Goal: Transaction & Acquisition: Purchase product/service

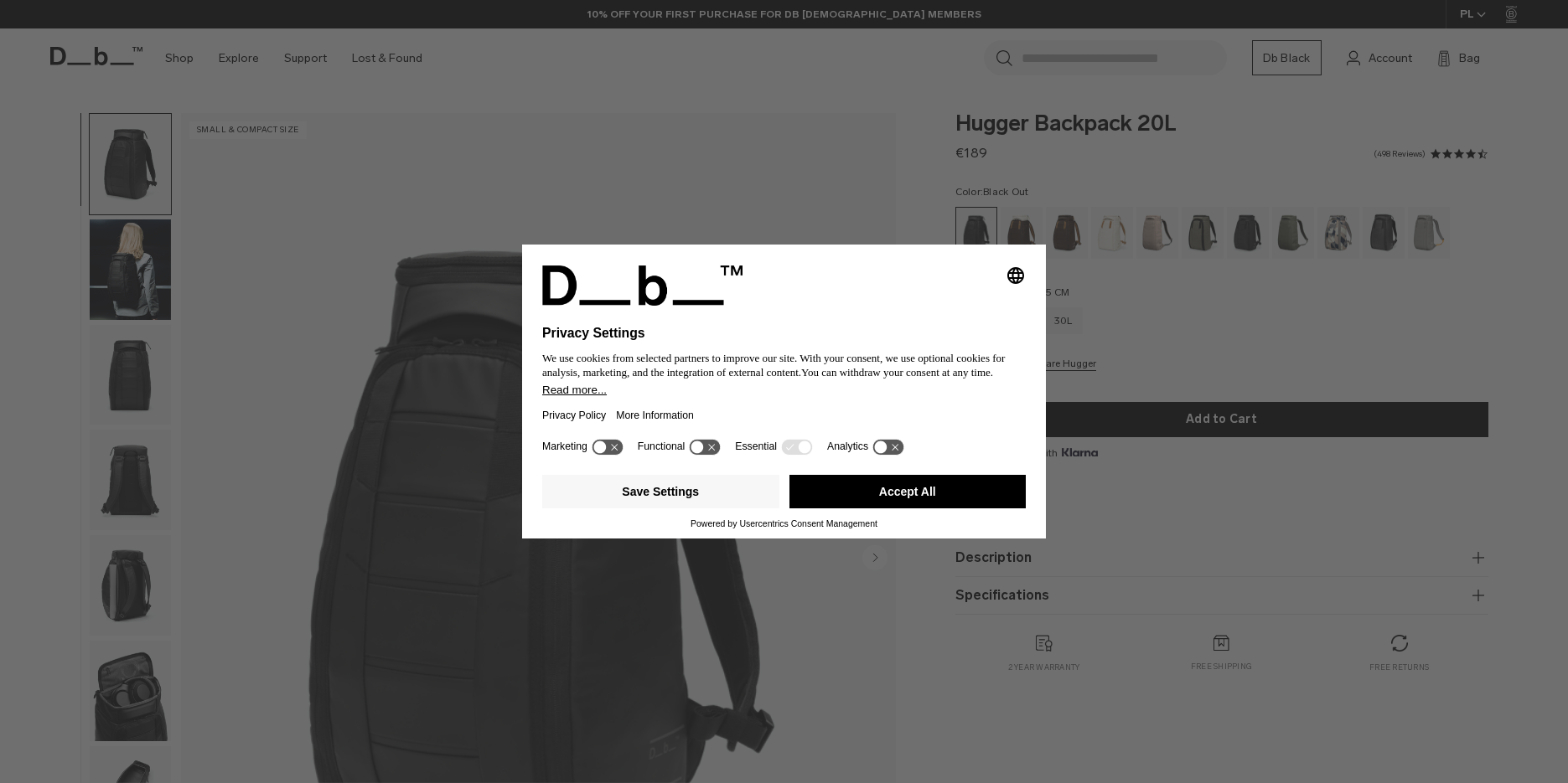
click at [737, 148] on div "Selecting an option will immediately change the language Privacy Settings We us…" at bounding box center [784, 391] width 1568 height 783
click at [707, 500] on button "Save Settings" at bounding box center [660, 491] width 237 height 33
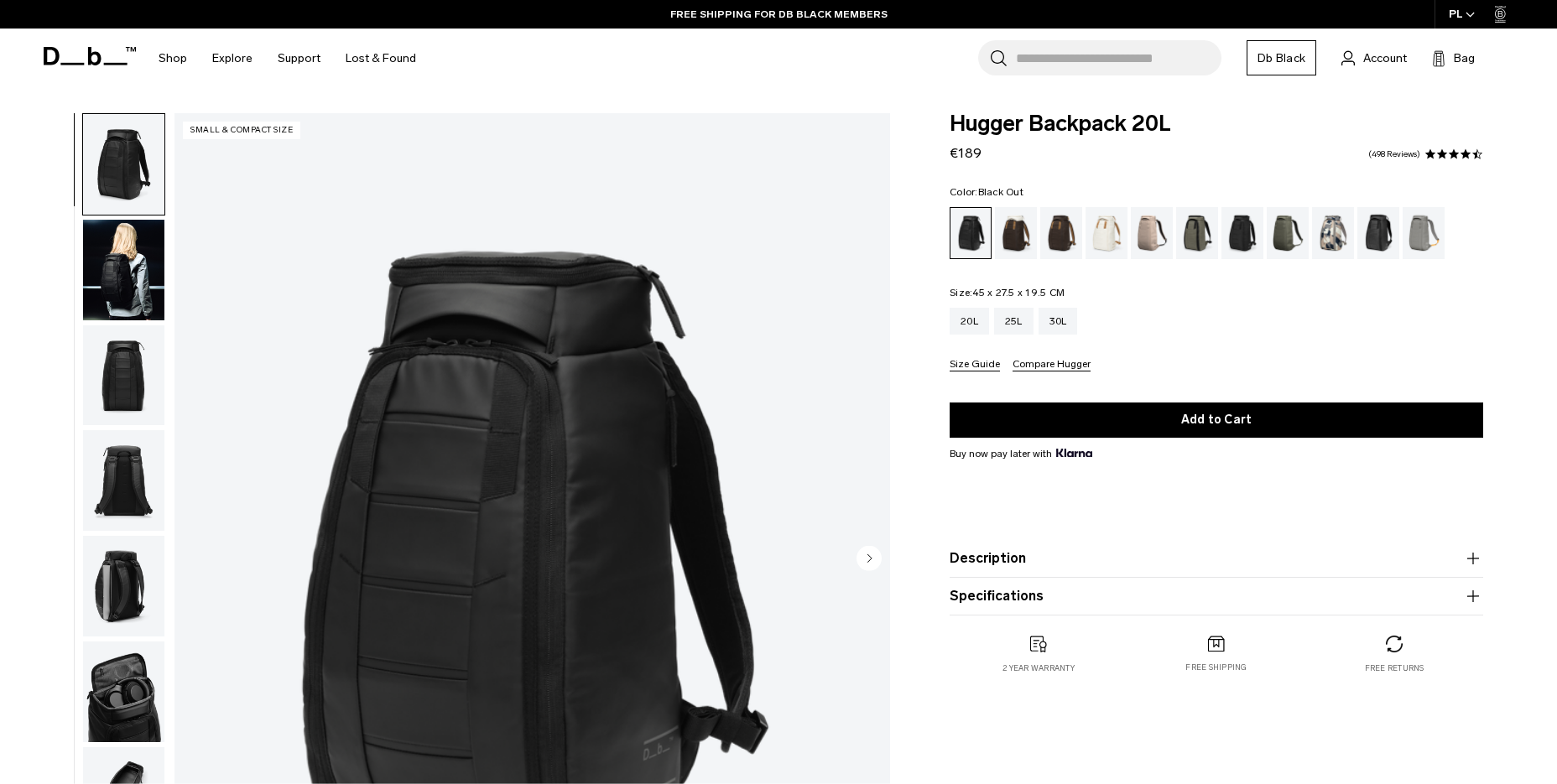
click at [137, 274] on img "button" at bounding box center [124, 270] width 82 height 100
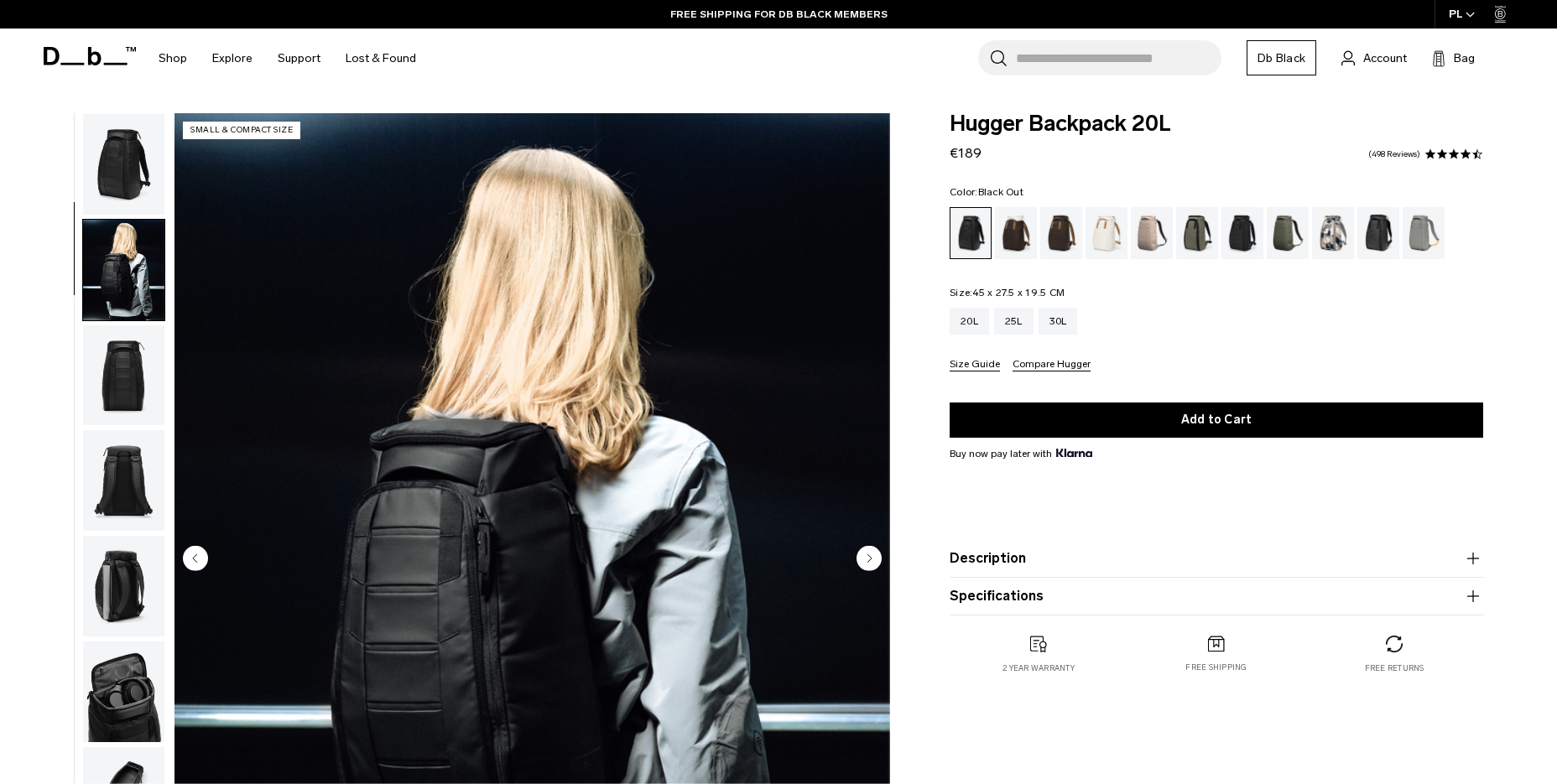
scroll to position [106, 0]
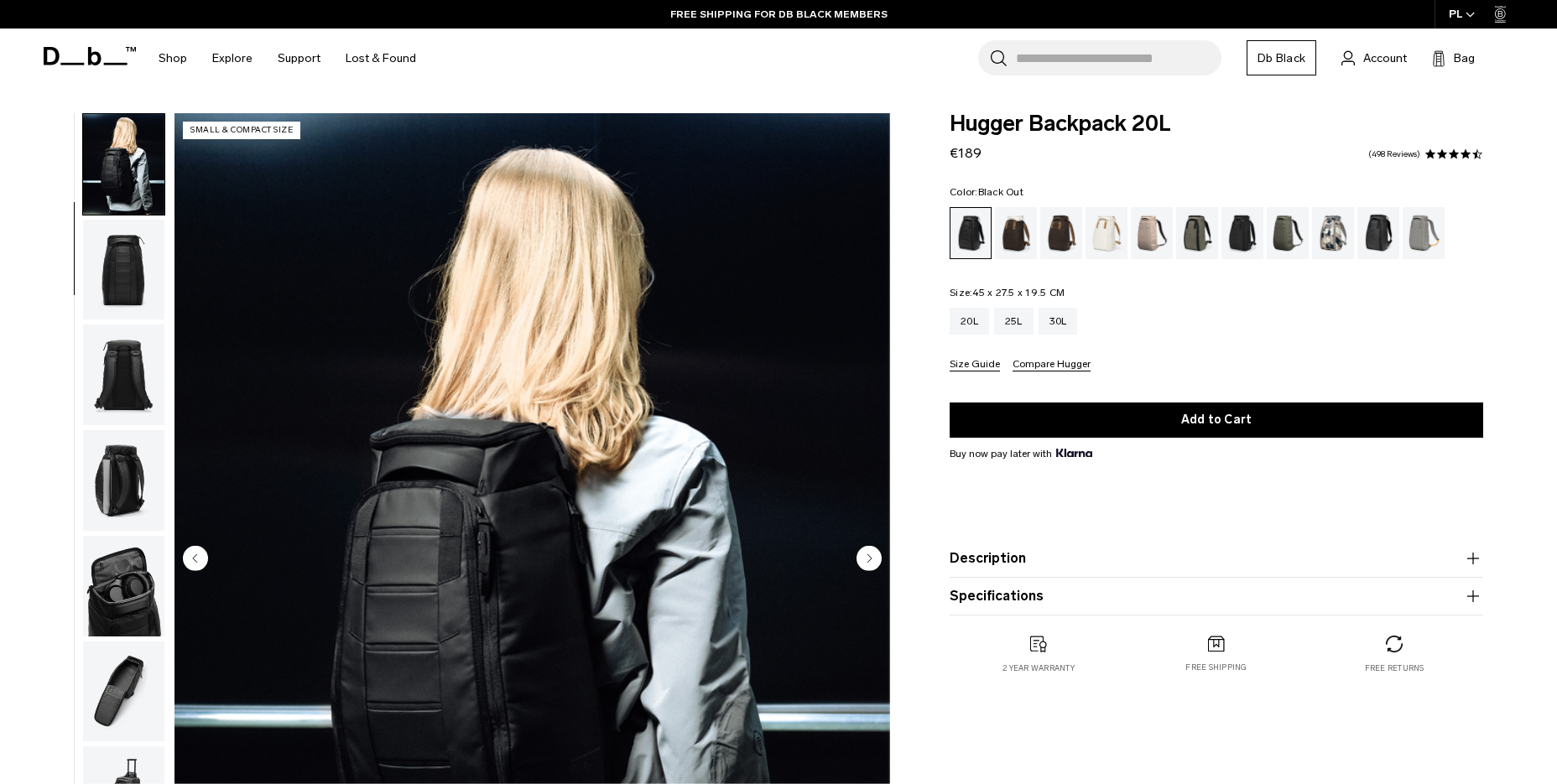
click at [137, 273] on img "button" at bounding box center [124, 270] width 82 height 100
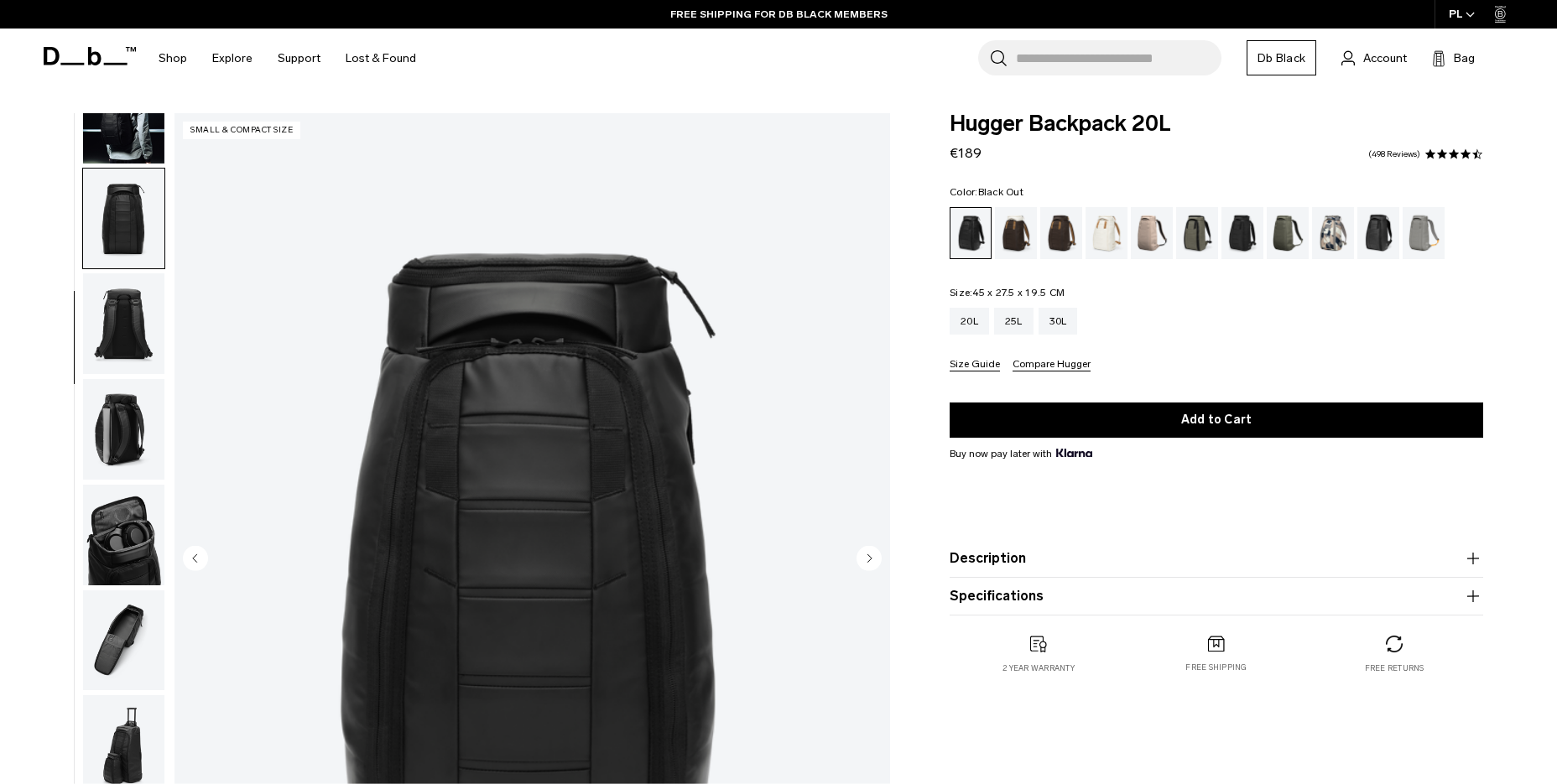
scroll to position [159, 0]
click at [142, 419] on img "button" at bounding box center [124, 428] width 82 height 100
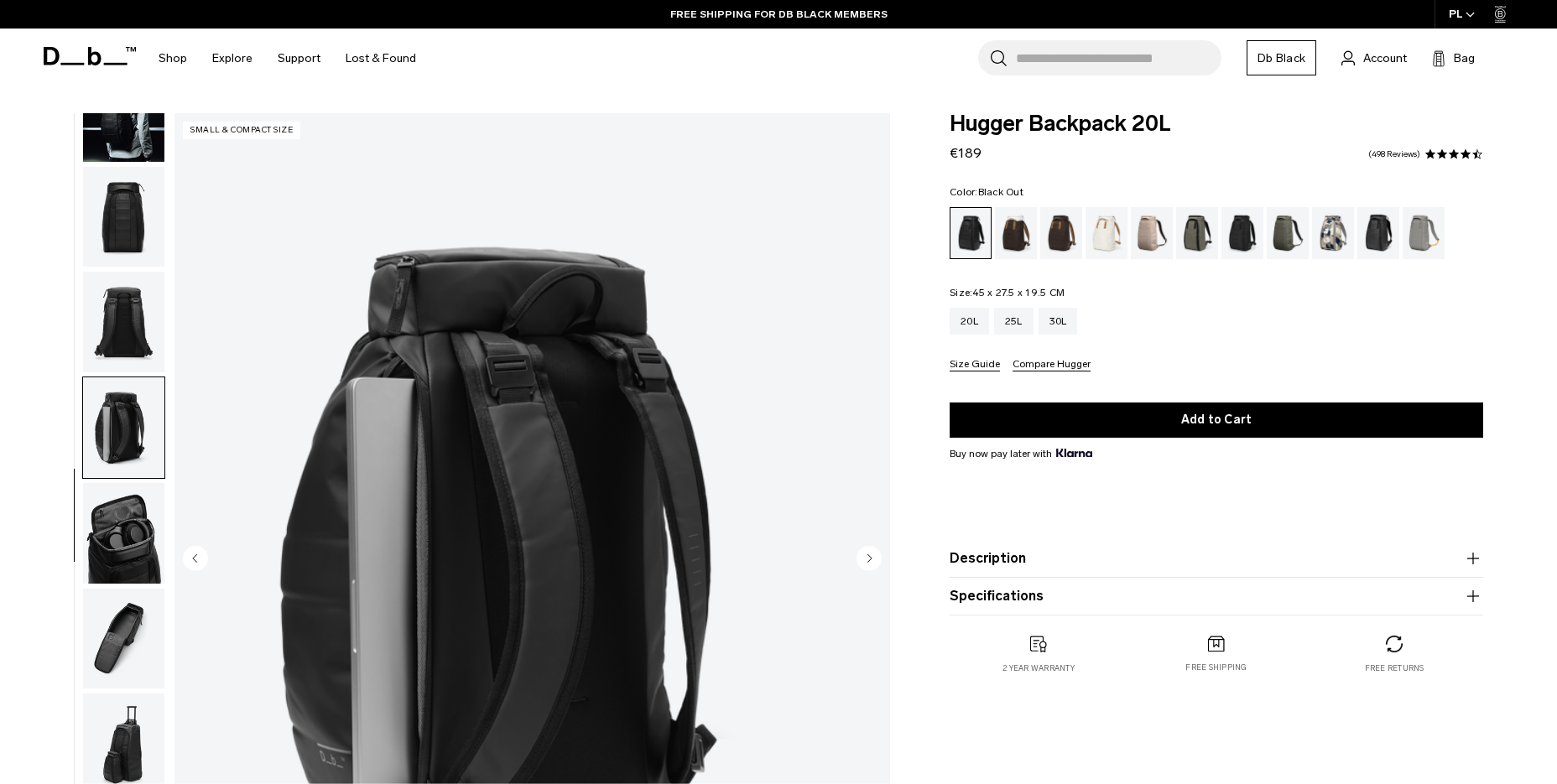
scroll to position [287, 0]
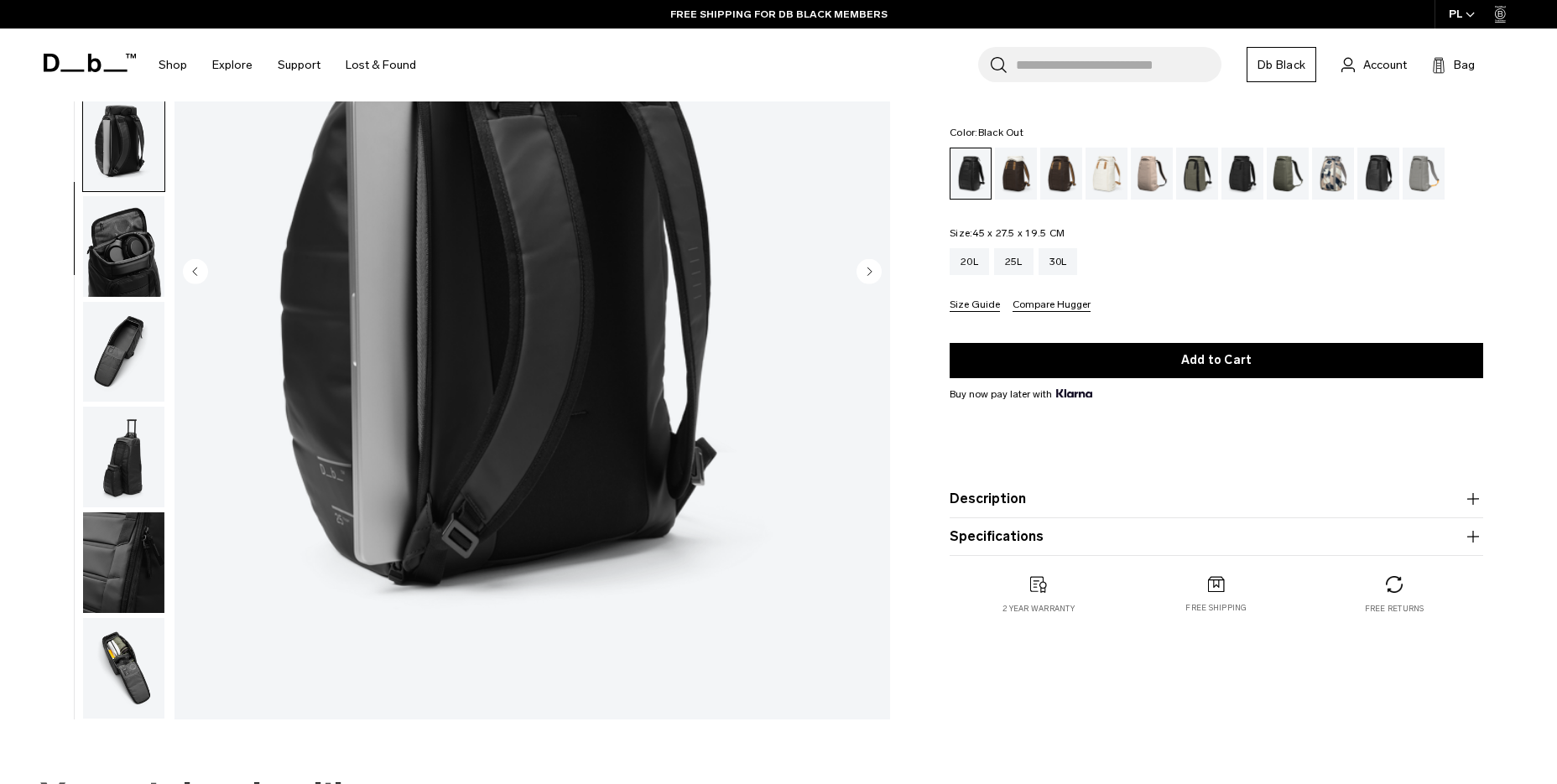
click at [1050, 534] on button "Specifications" at bounding box center [1216, 537] width 533 height 20
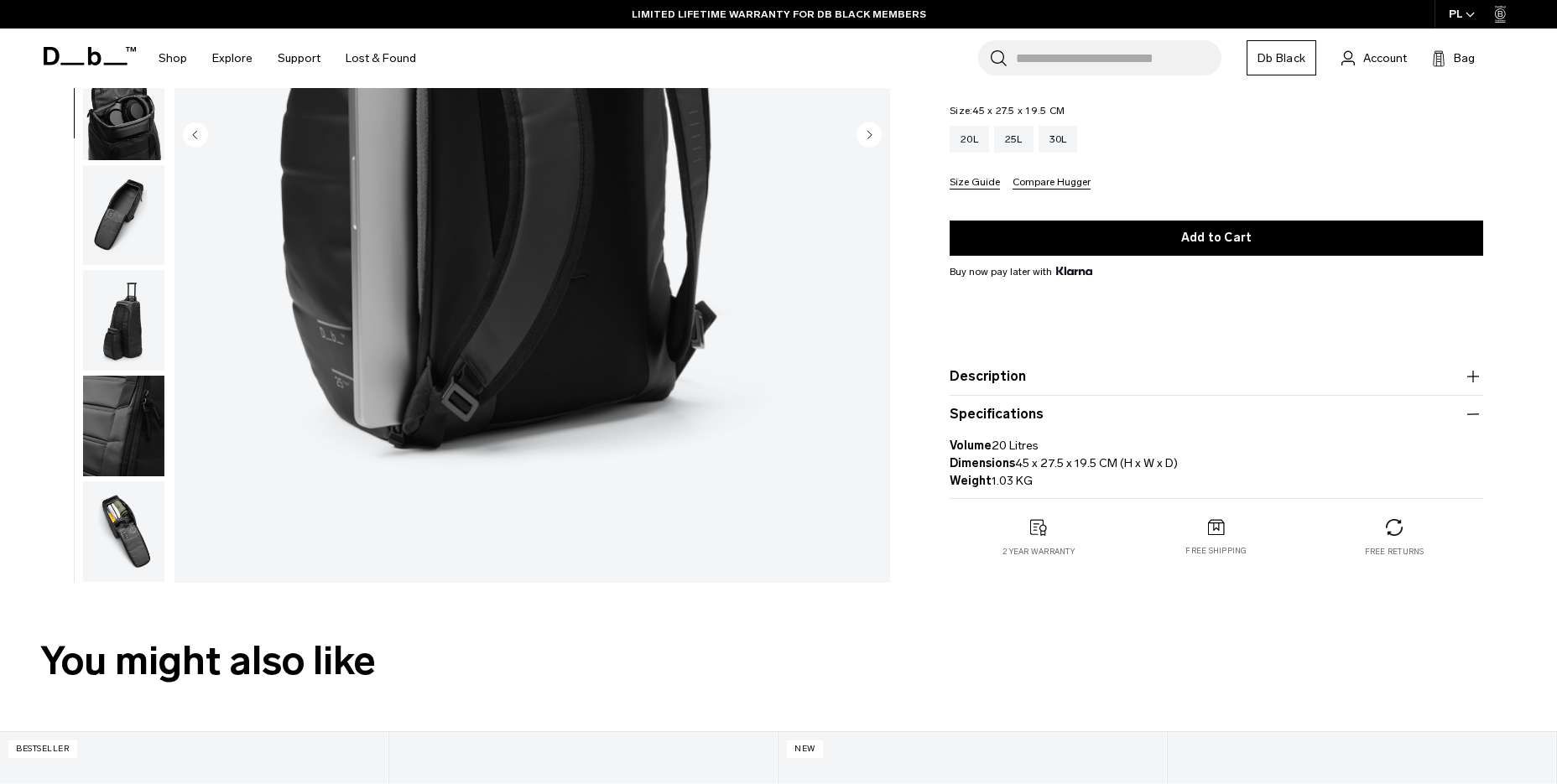
scroll to position [0, 0]
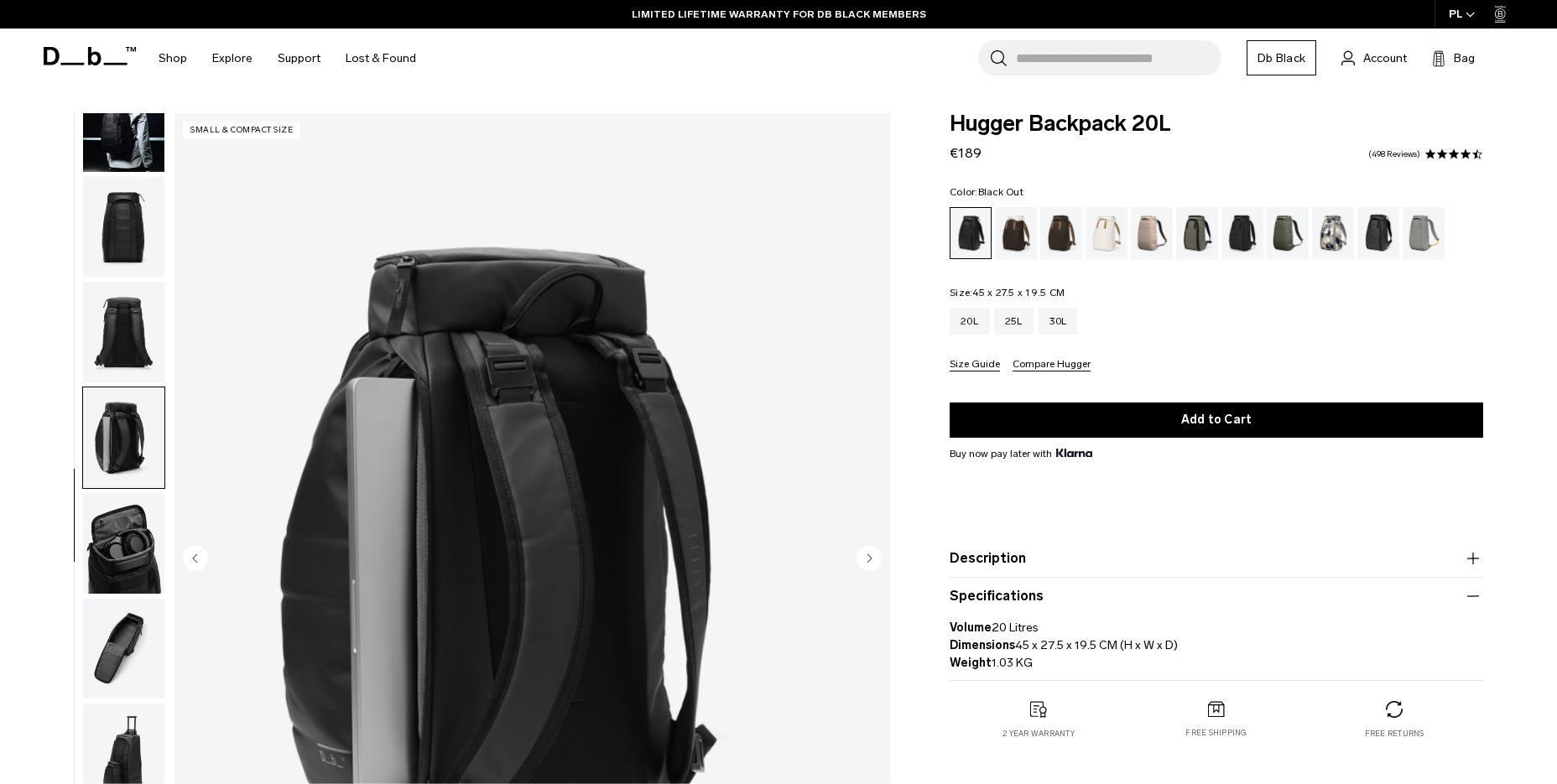
click at [124, 147] on img "button" at bounding box center [124, 121] width 82 height 100
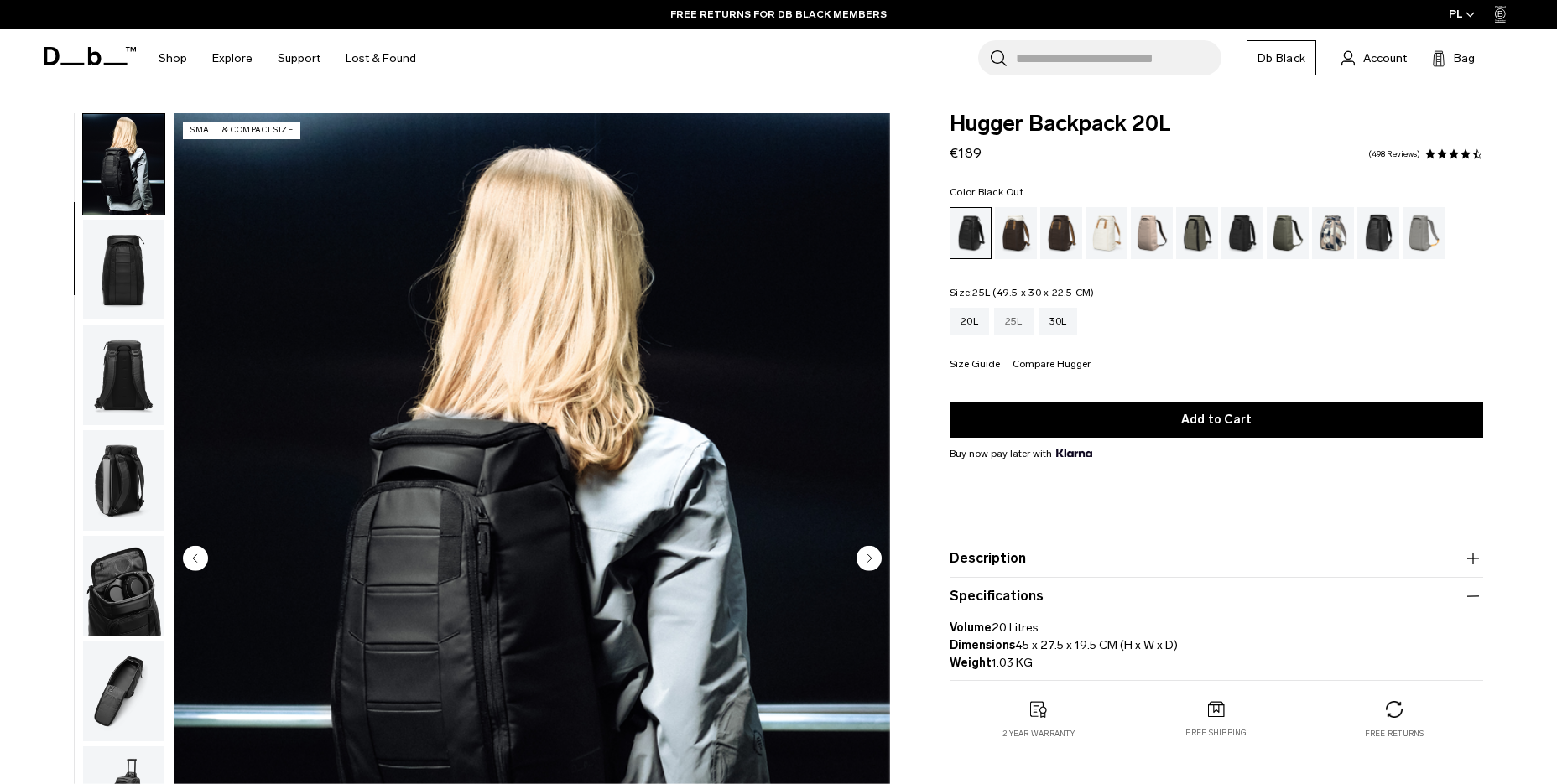
click at [1019, 325] on div "25L" at bounding box center [1014, 321] width 40 height 27
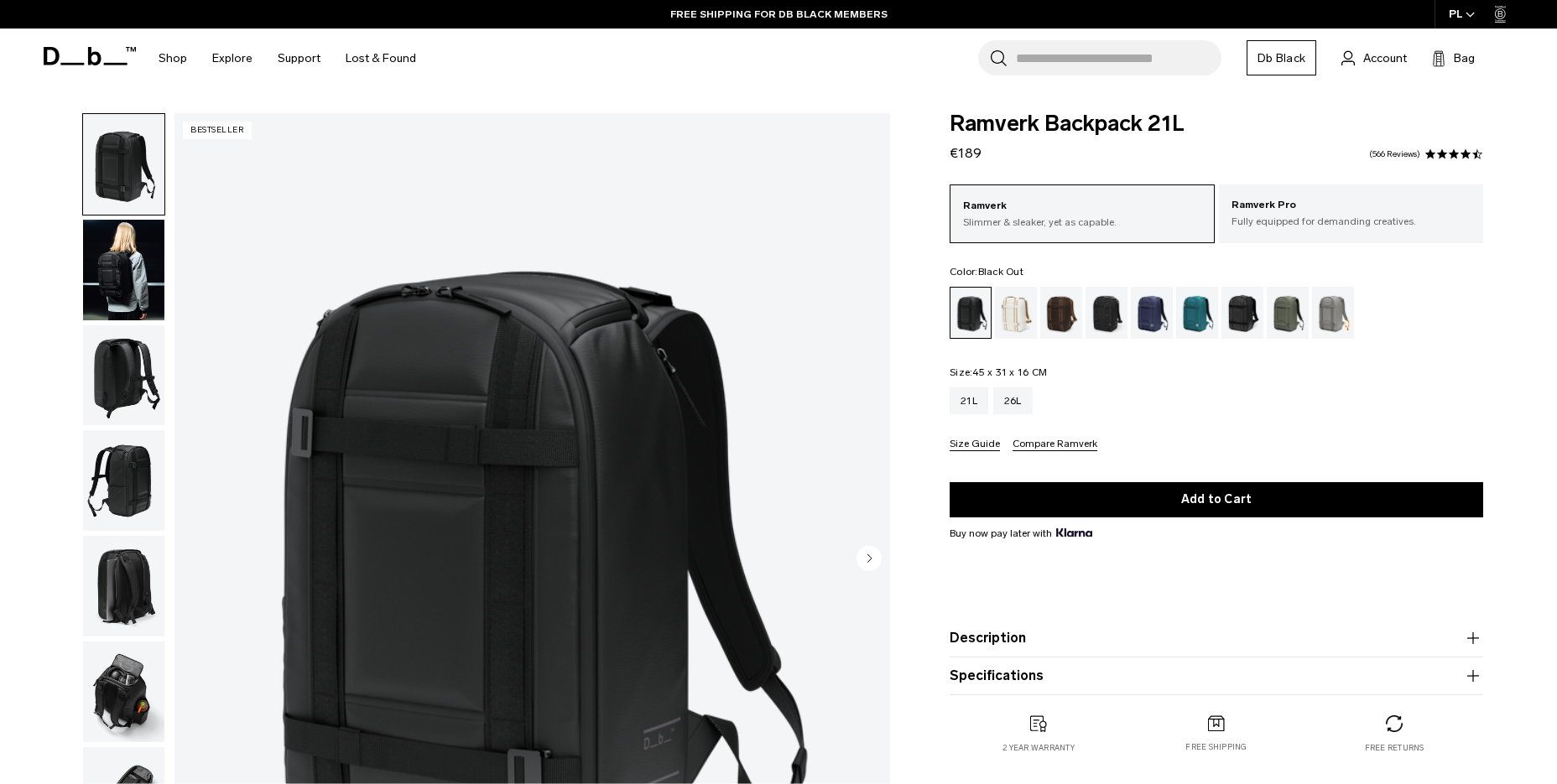
click at [131, 365] on img "button" at bounding box center [124, 375] width 82 height 100
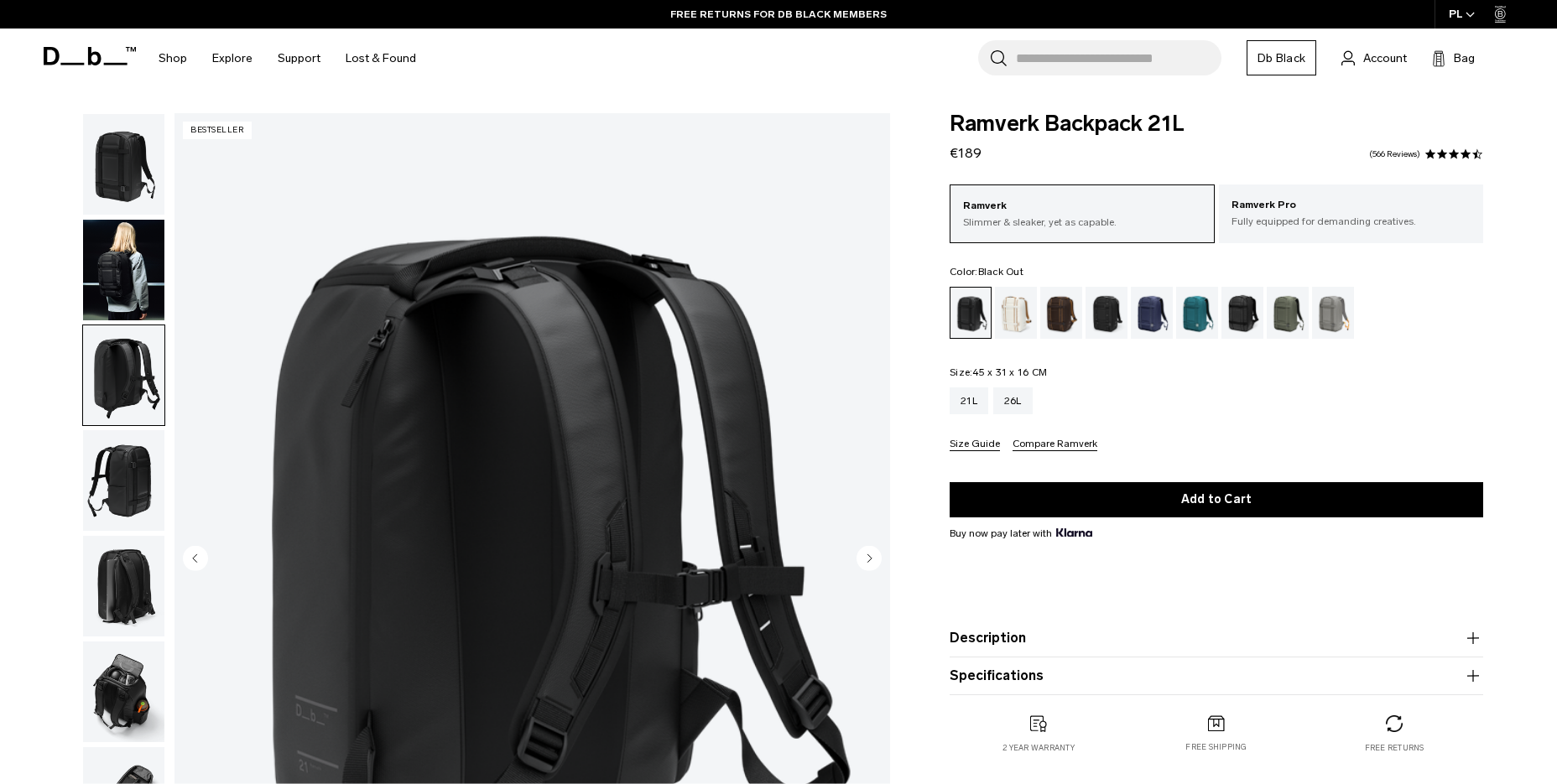
click at [127, 465] on img "button" at bounding box center [124, 480] width 82 height 100
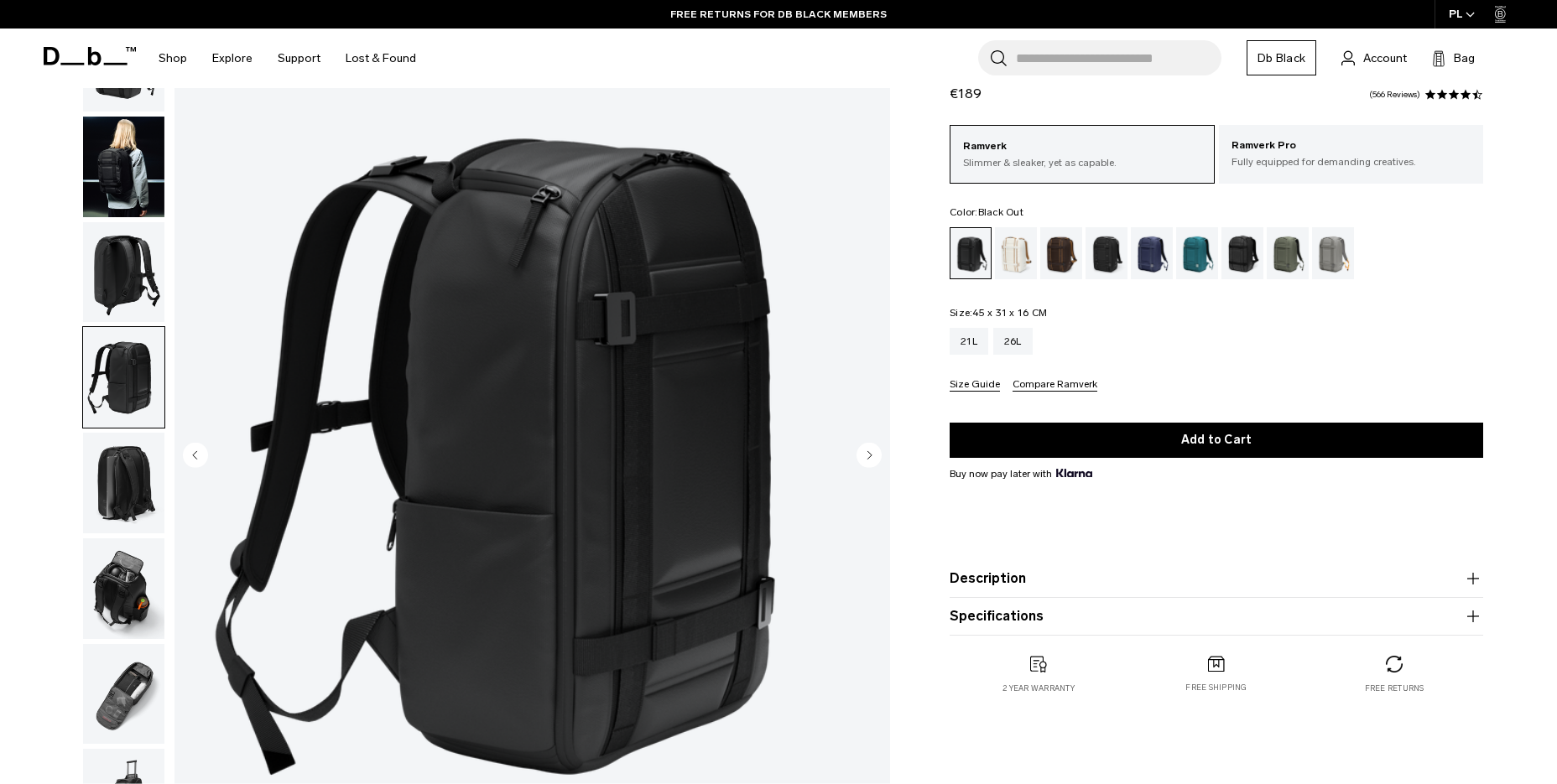
scroll to position [289, 0]
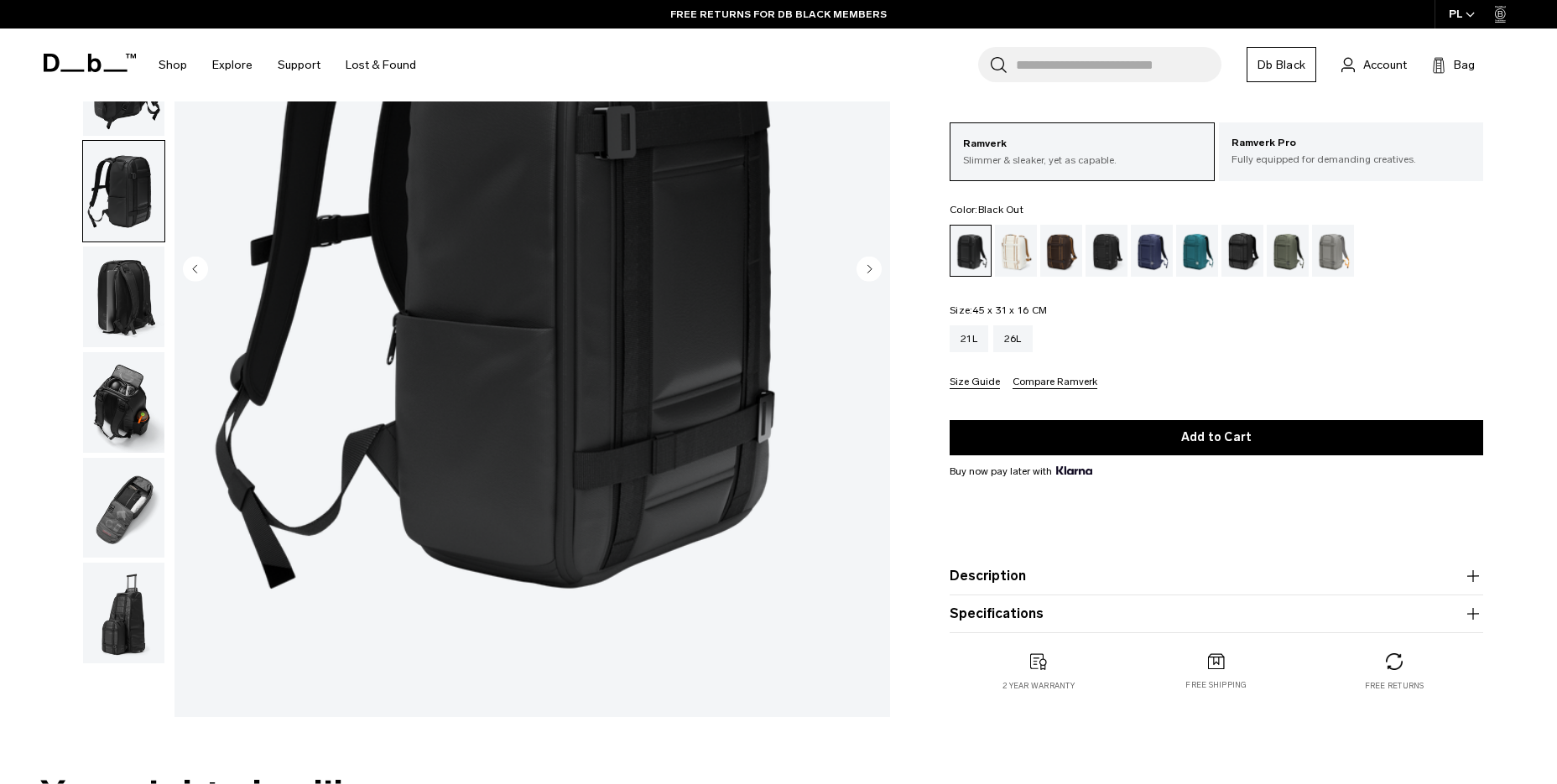
click at [129, 385] on img "button" at bounding box center [124, 402] width 82 height 100
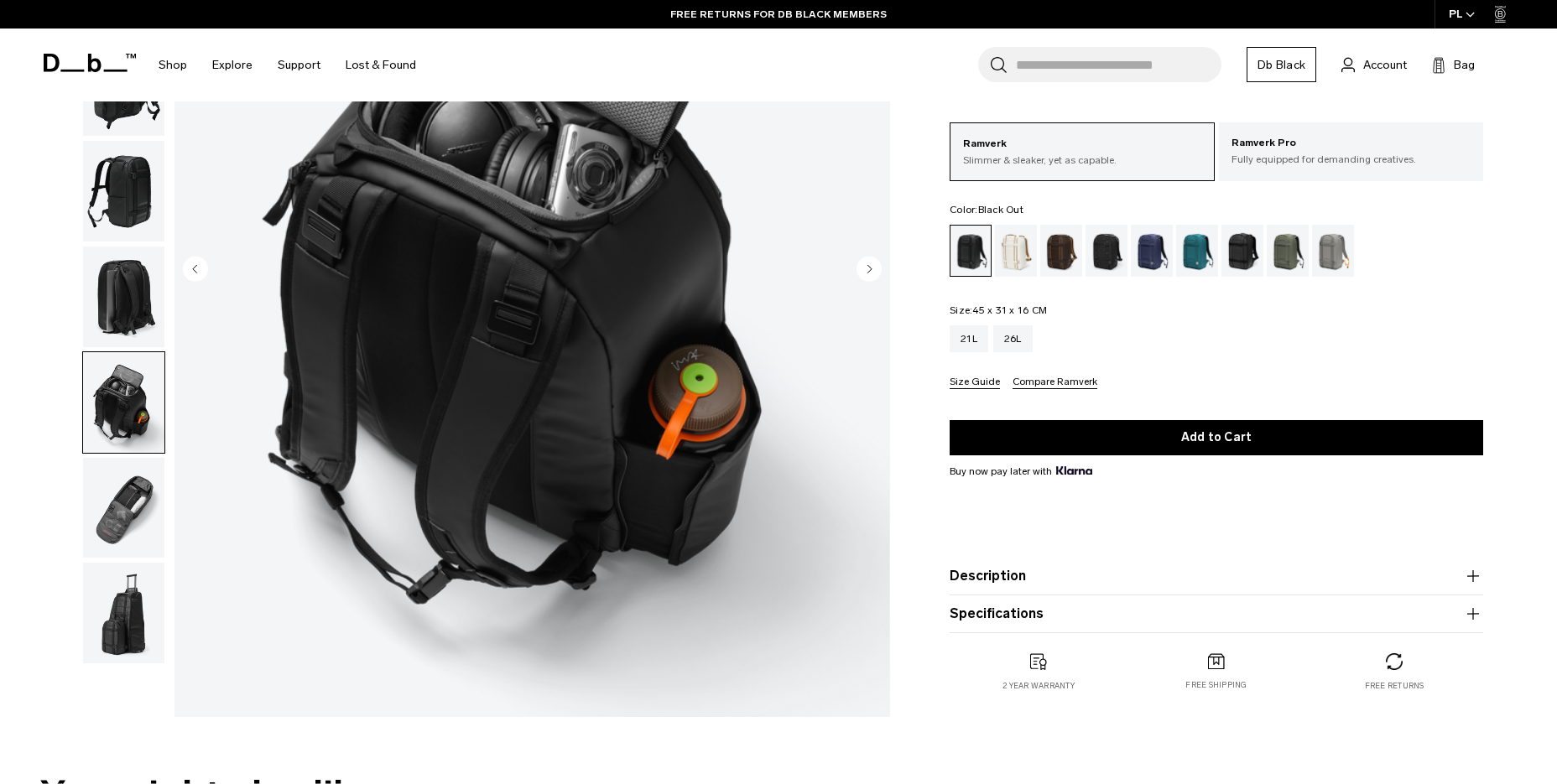
click at [131, 501] on img "button" at bounding box center [124, 507] width 82 height 100
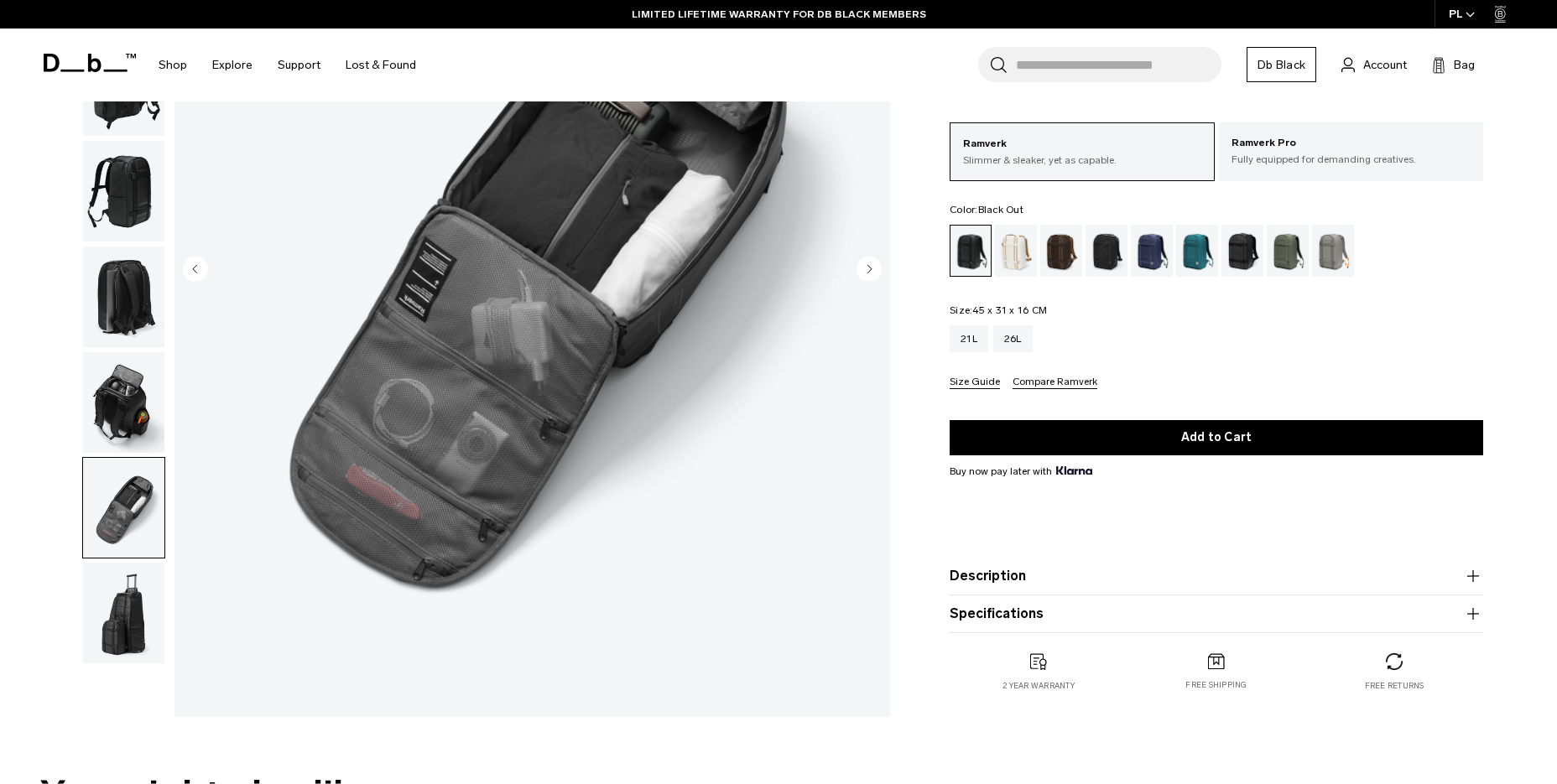
click at [128, 627] on img "button" at bounding box center [124, 613] width 82 height 100
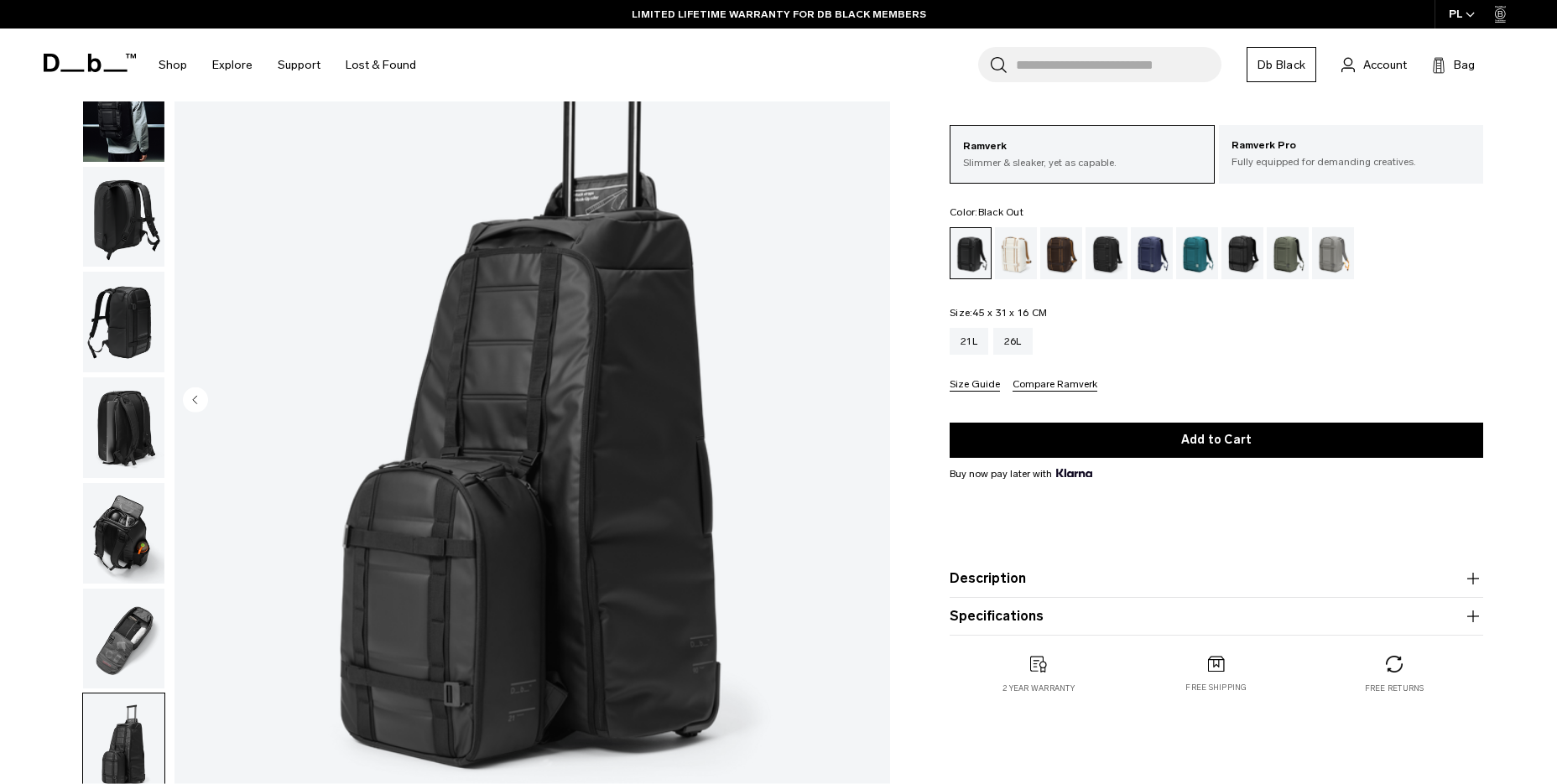
scroll to position [149, 0]
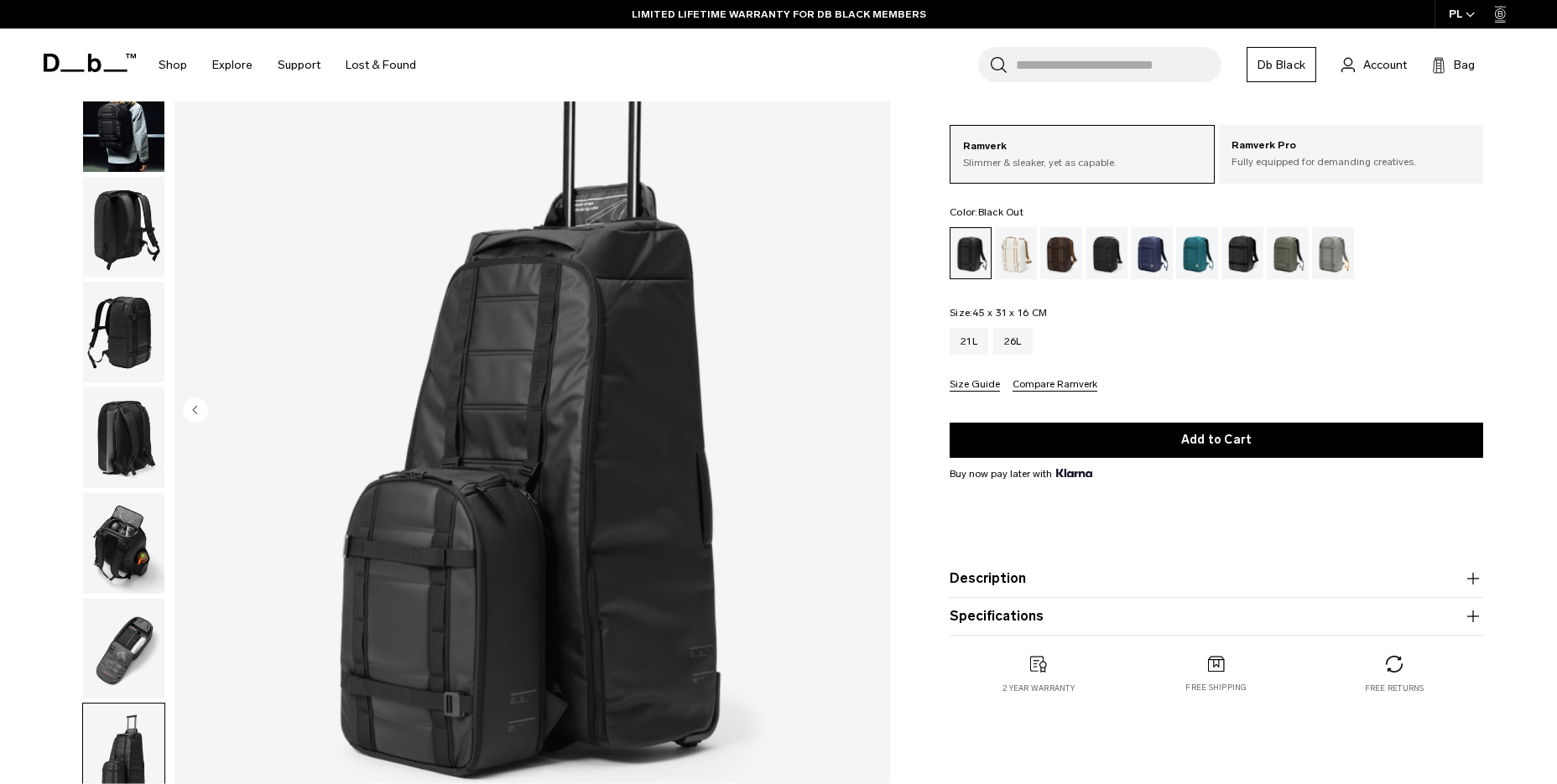
click at [132, 646] on img "button" at bounding box center [124, 649] width 82 height 100
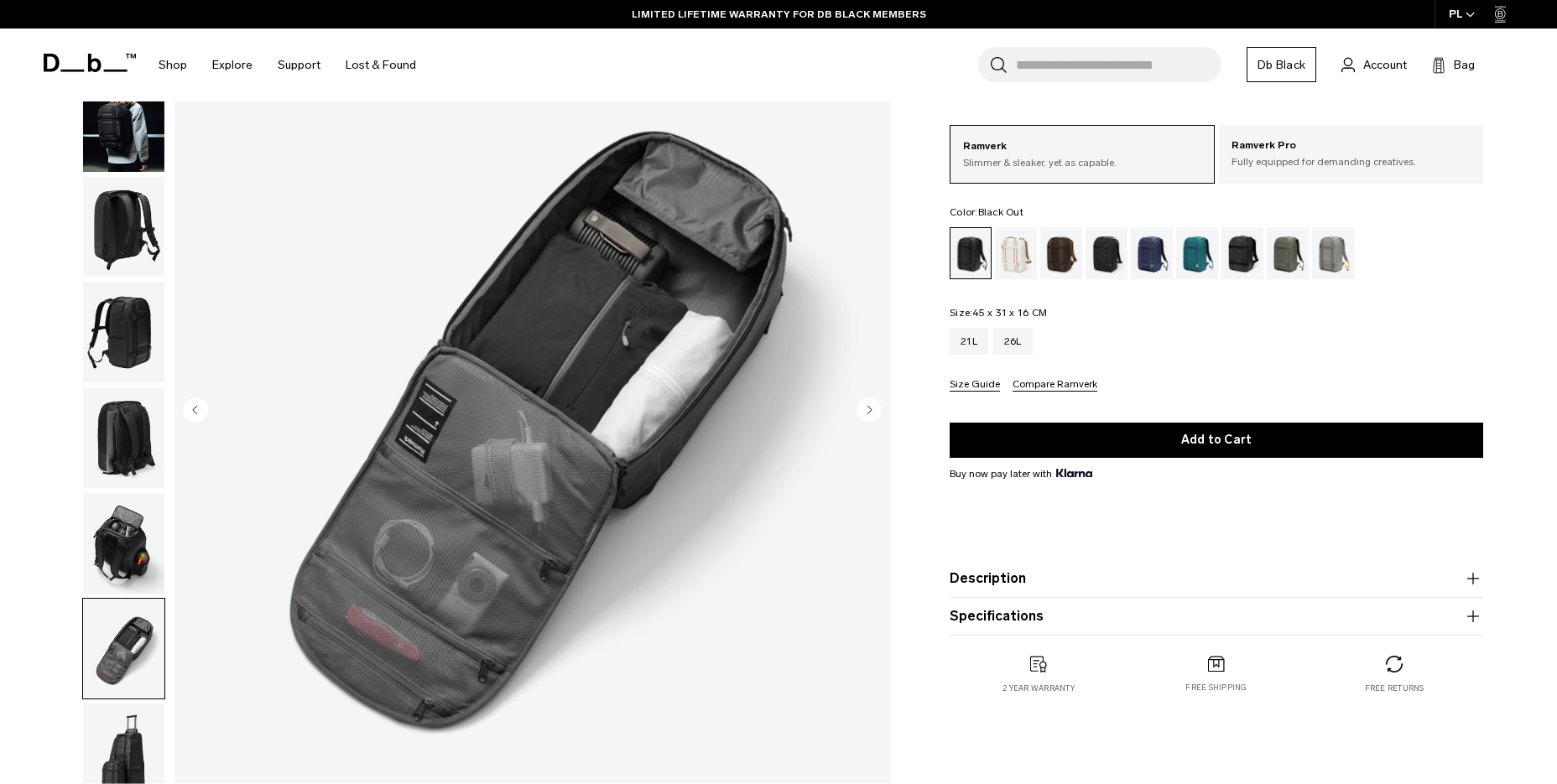
click at [140, 734] on img "button" at bounding box center [124, 754] width 82 height 100
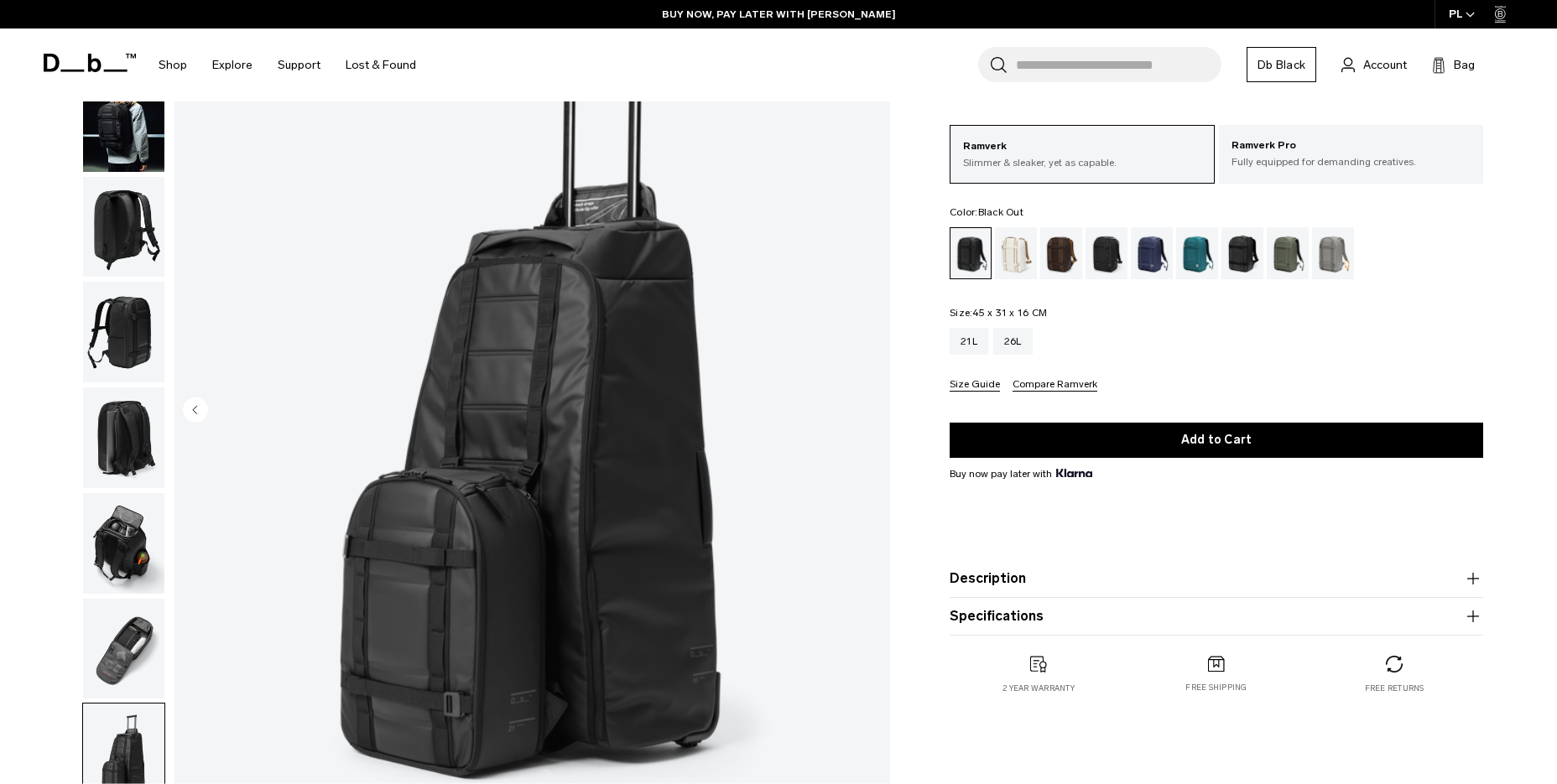
click at [131, 550] on img "button" at bounding box center [124, 543] width 82 height 100
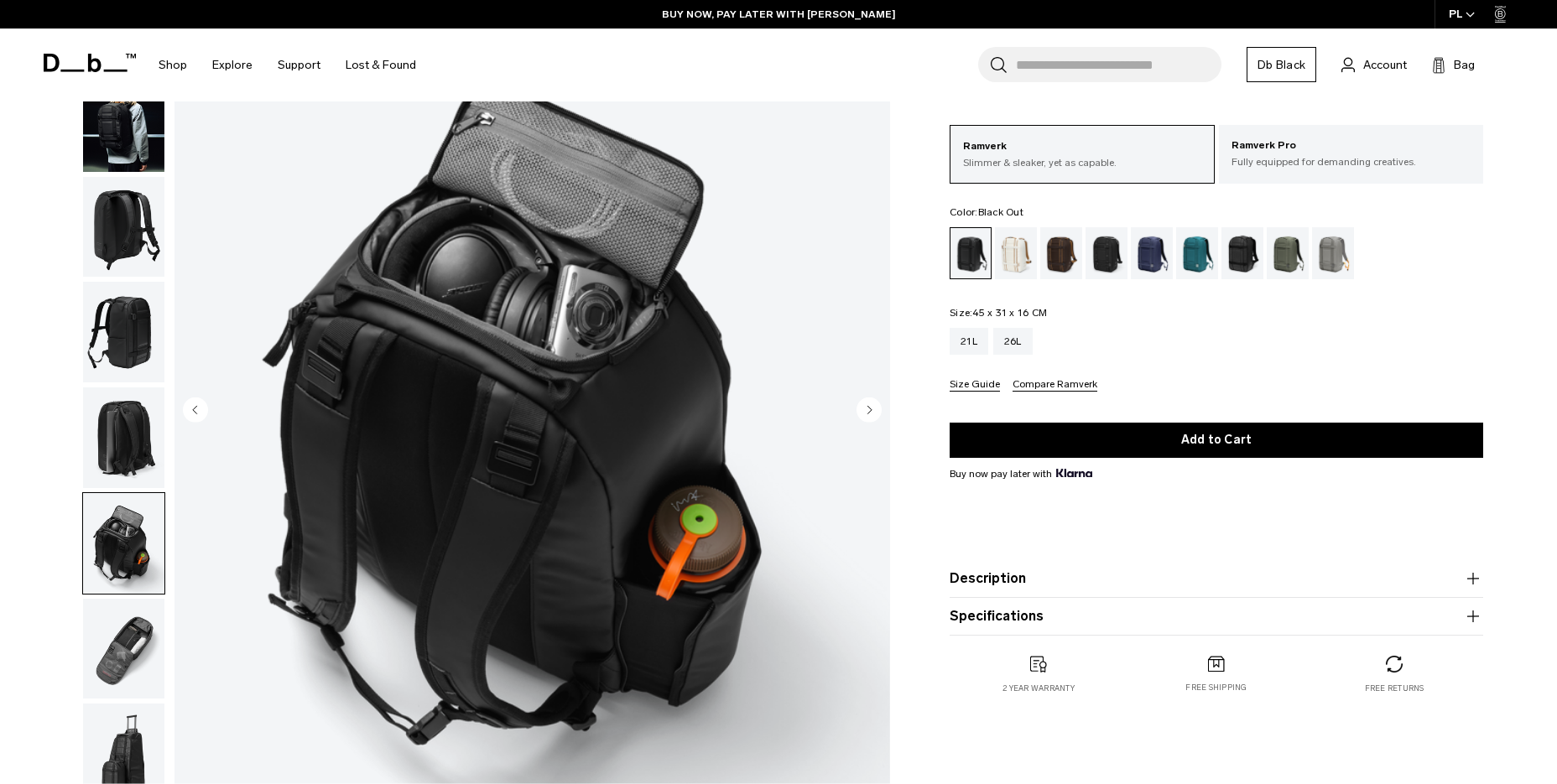
click at [1030, 623] on button "Specifications" at bounding box center [1216, 616] width 533 height 20
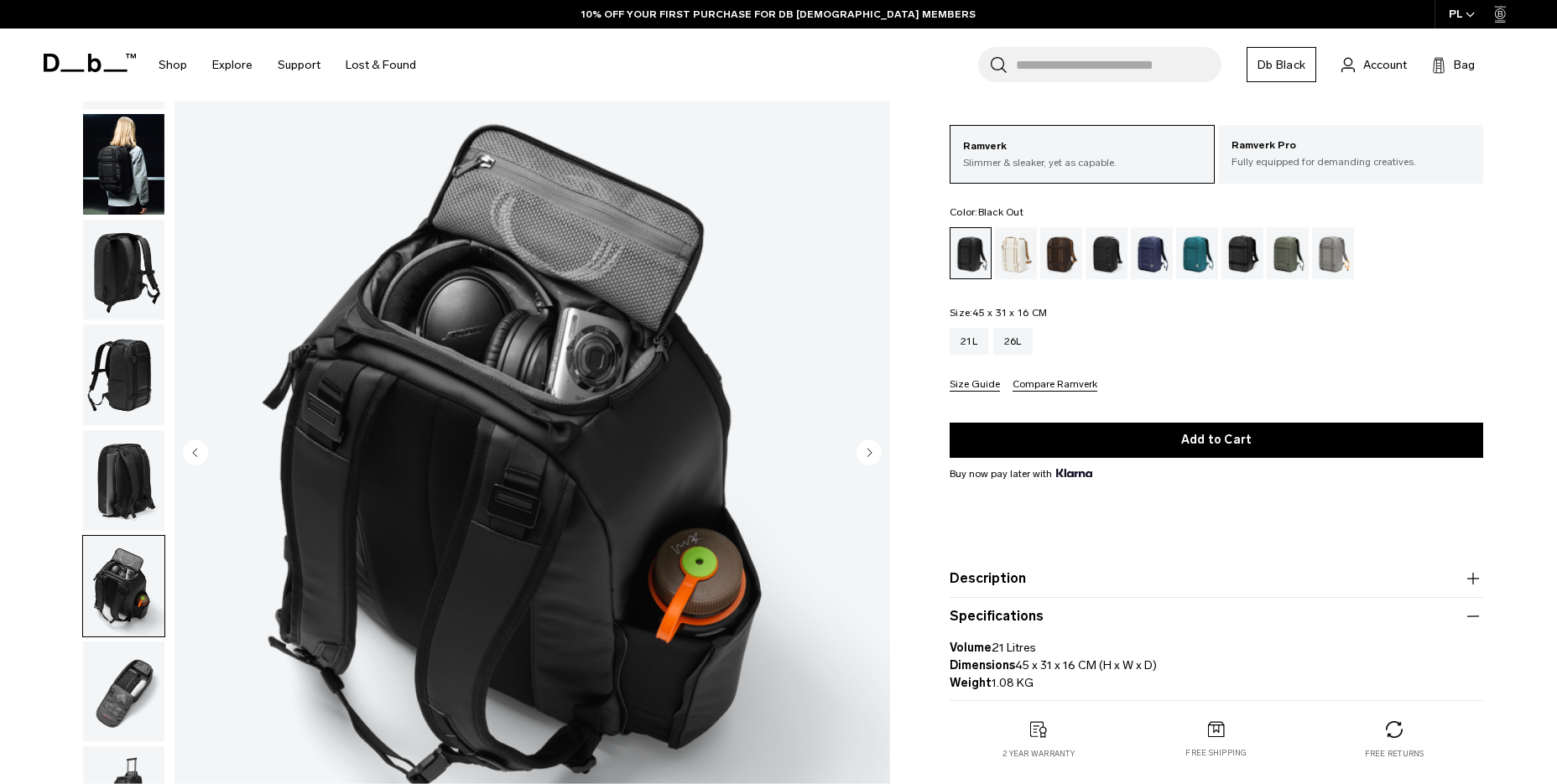
scroll to position [94, 0]
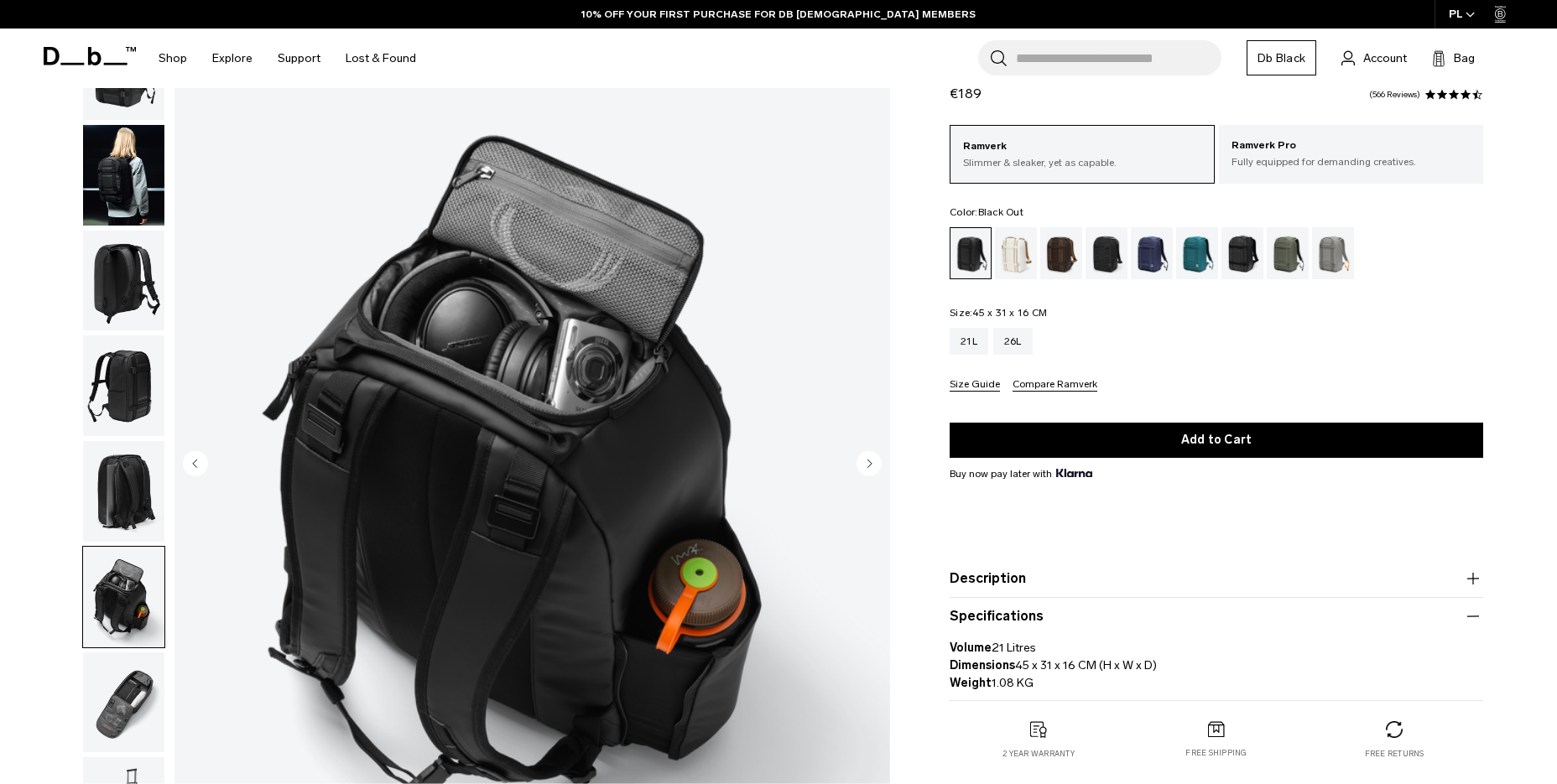
click at [127, 382] on img "button" at bounding box center [124, 386] width 82 height 100
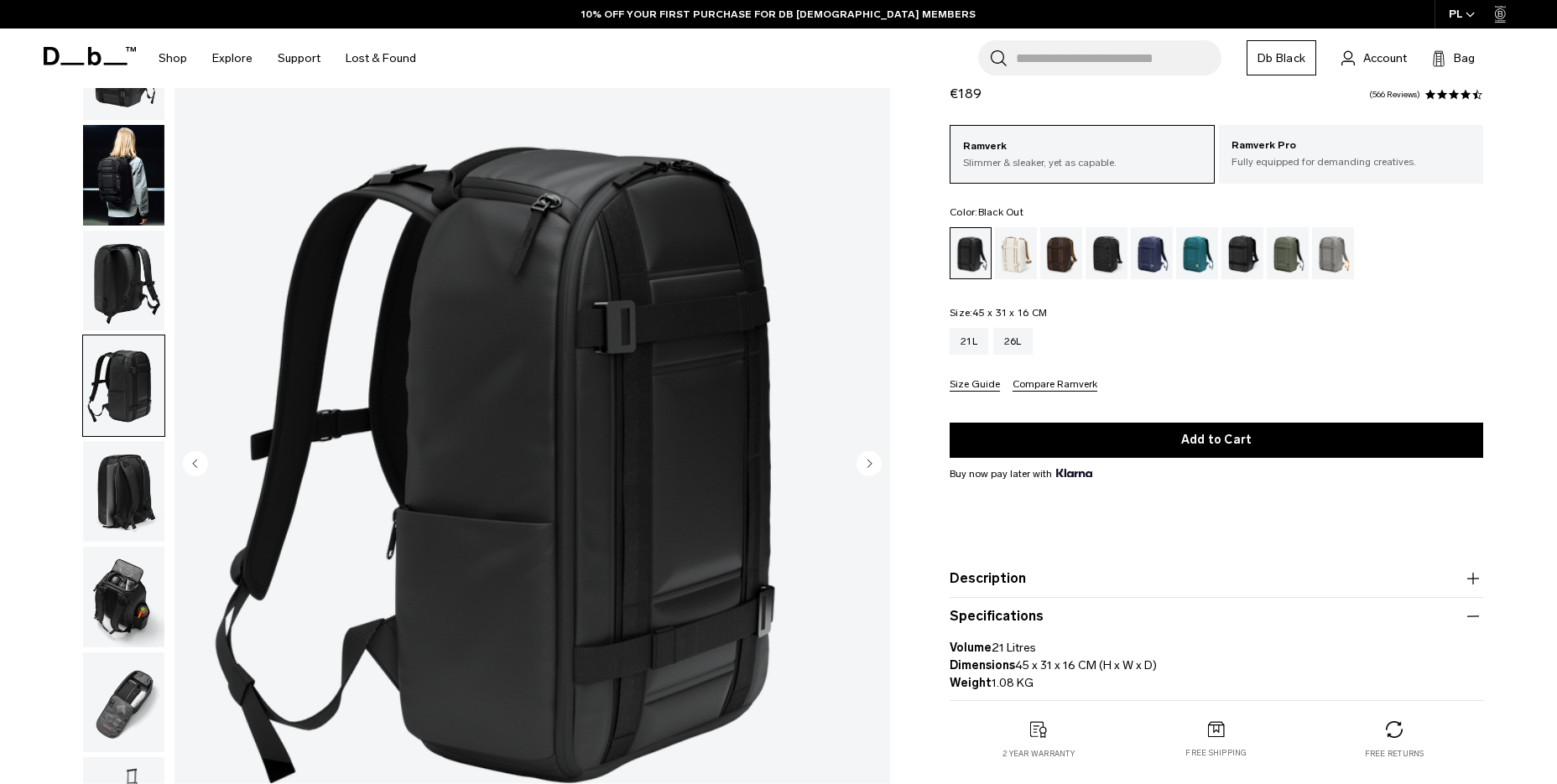
click at [124, 199] on img "button" at bounding box center [124, 175] width 82 height 100
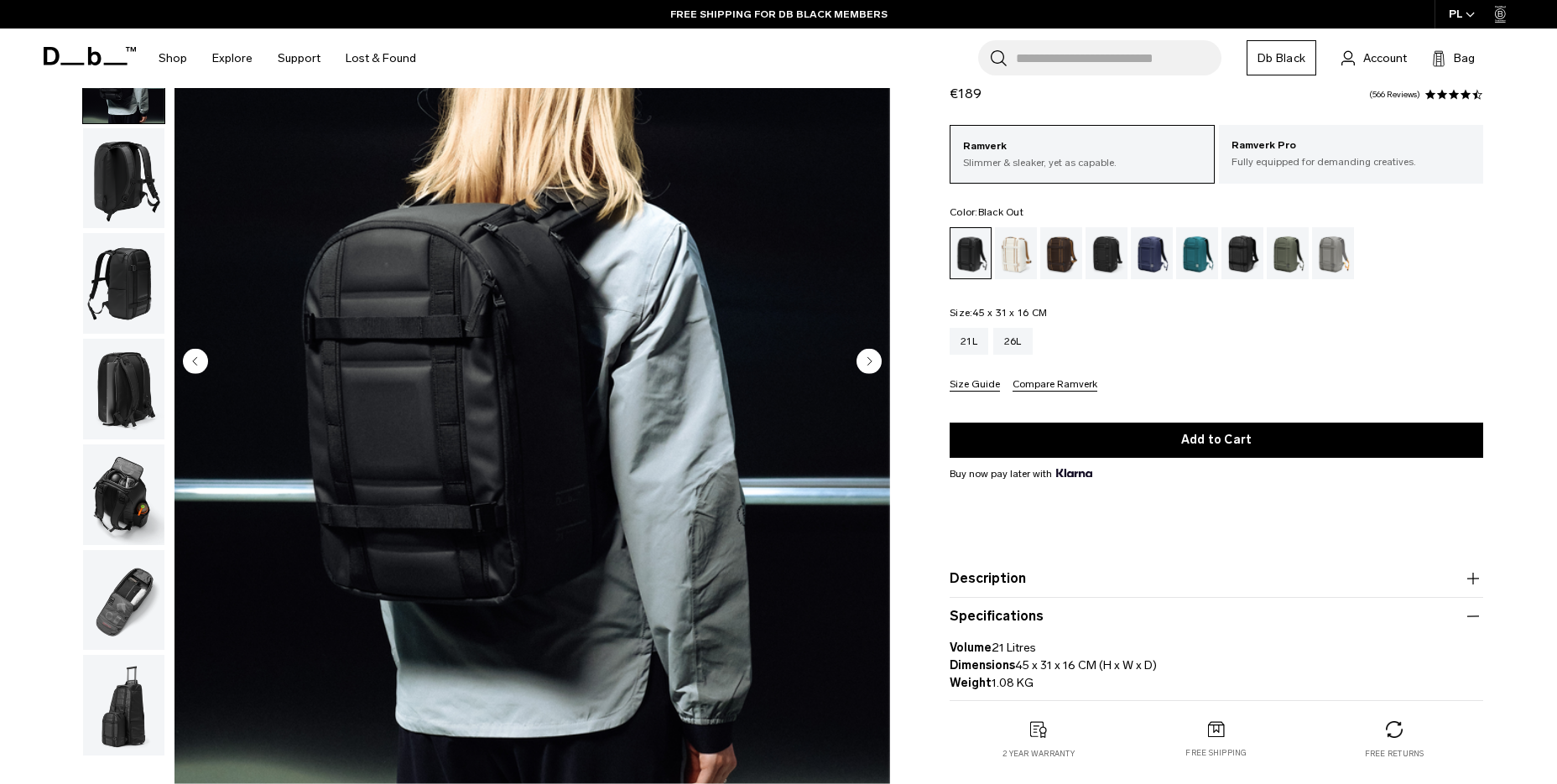
scroll to position [208, 0]
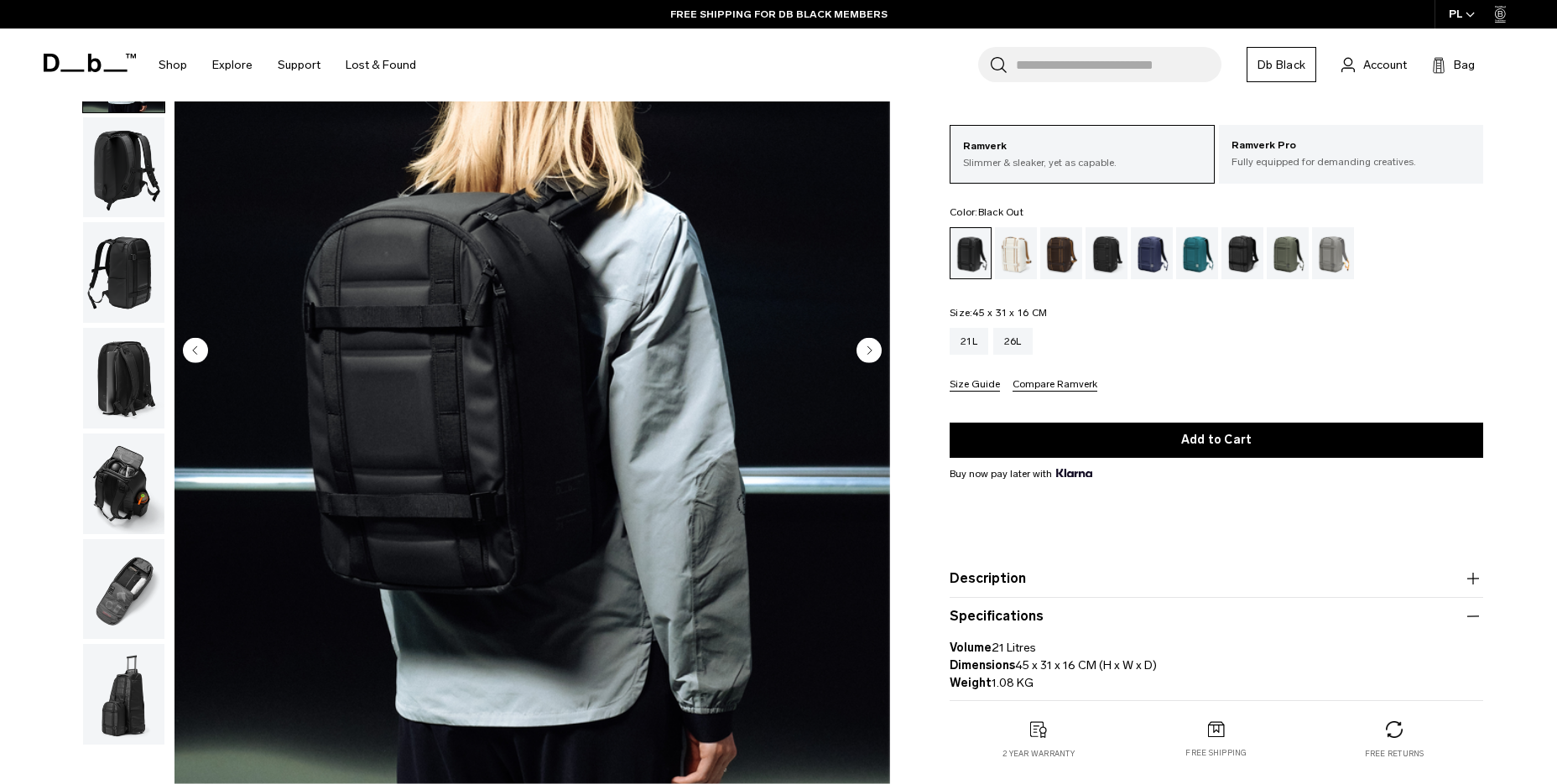
click at [523, 580] on img "2 / 8" at bounding box center [532, 352] width 715 height 893
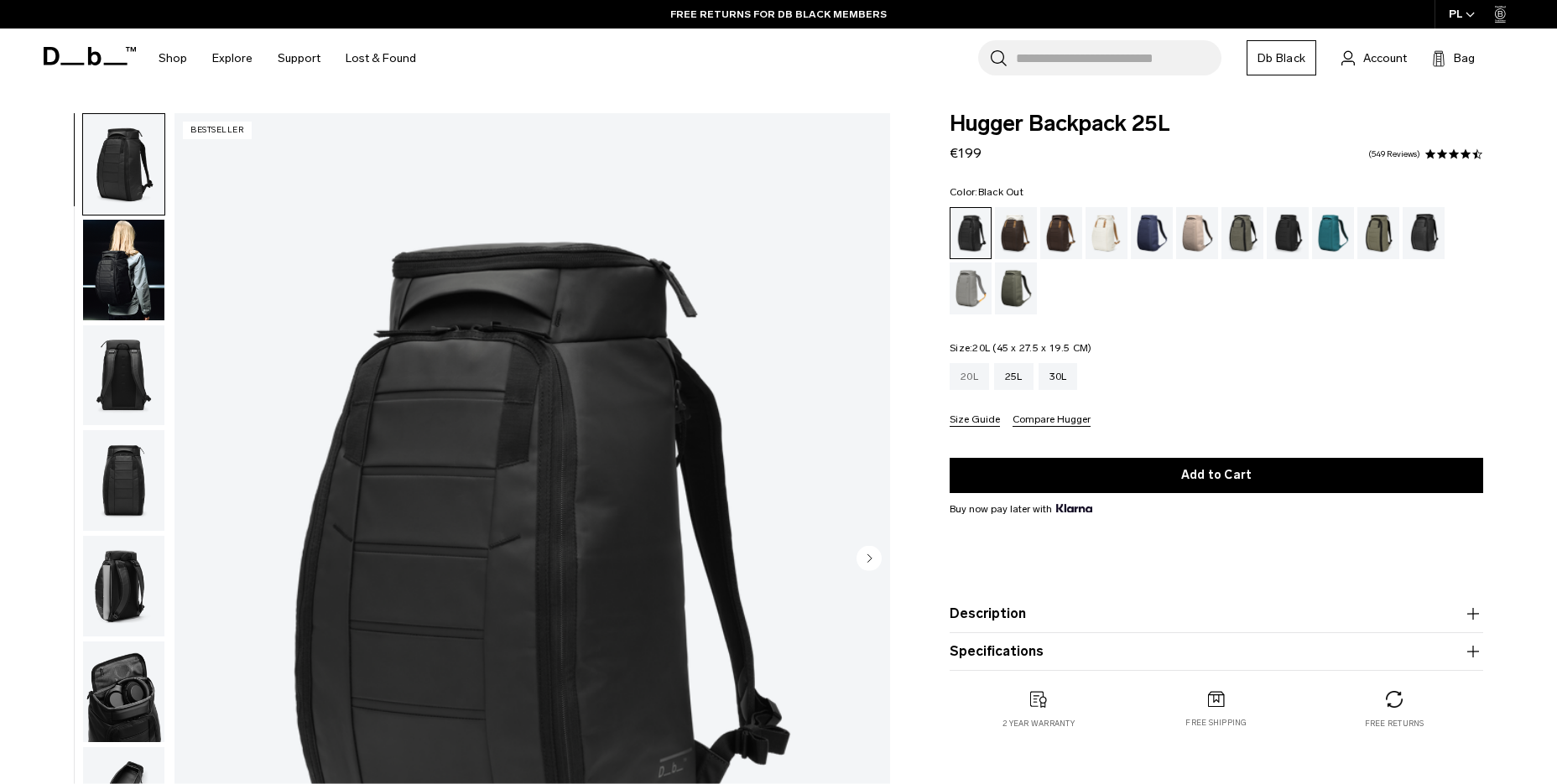
click at [973, 379] on div "20L" at bounding box center [970, 376] width 40 height 27
